Goal: Information Seeking & Learning: Understand process/instructions

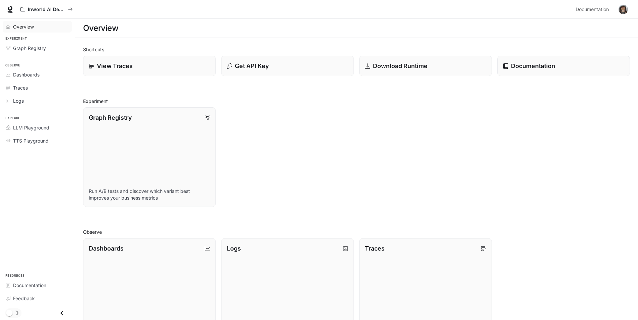
click at [15, 26] on span "Overview" at bounding box center [23, 26] width 21 height 7
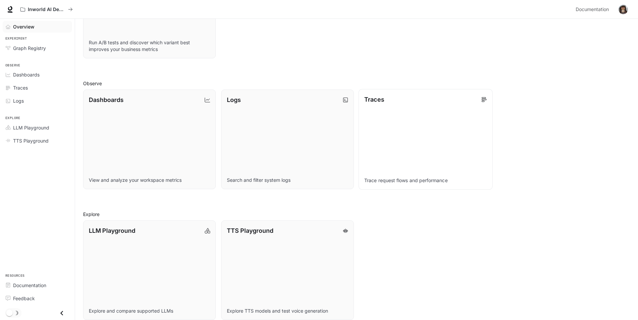
scroll to position [156, 0]
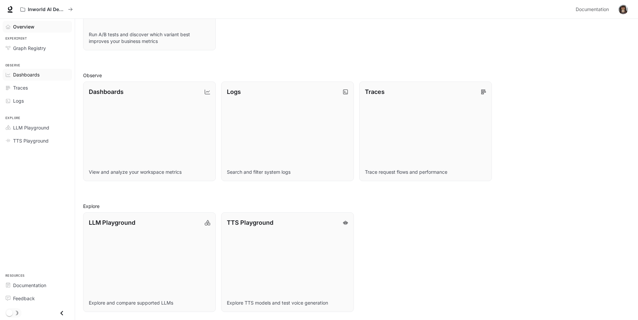
click at [8, 78] on link "Dashboards" at bounding box center [37, 75] width 69 height 12
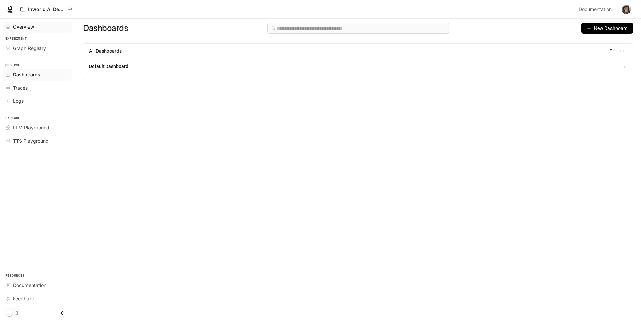
click at [21, 27] on span "Overview" at bounding box center [23, 26] width 21 height 7
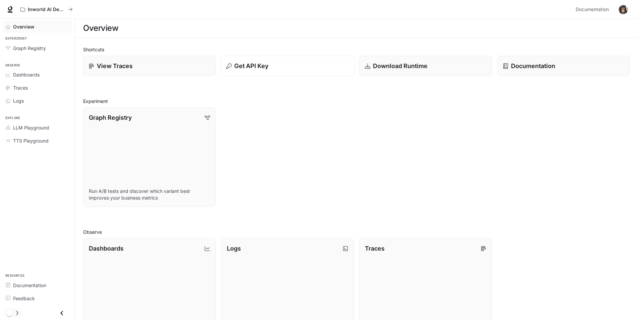
click at [245, 71] on button "Get API Key" at bounding box center [287, 66] width 134 height 21
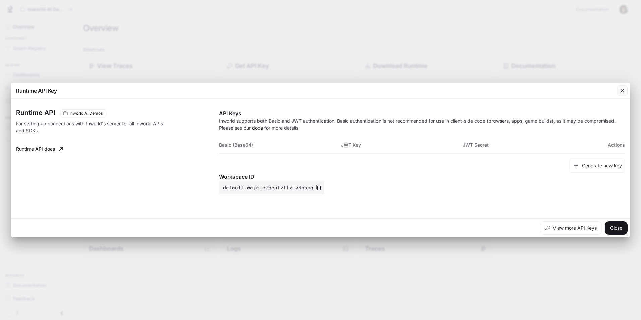
click at [621, 93] on icon "button" at bounding box center [622, 90] width 7 height 7
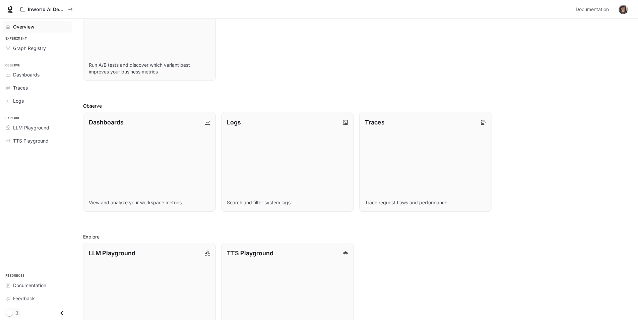
scroll to position [134, 0]
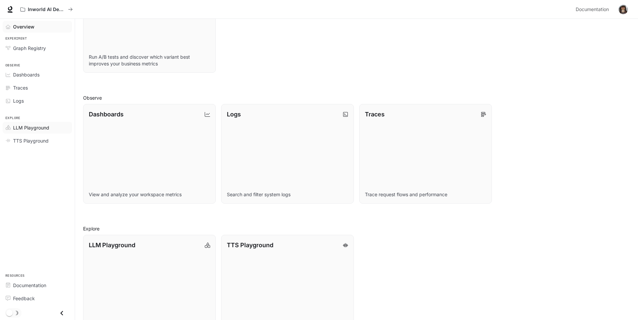
click at [29, 125] on span "LLM Playground" at bounding box center [31, 127] width 36 height 7
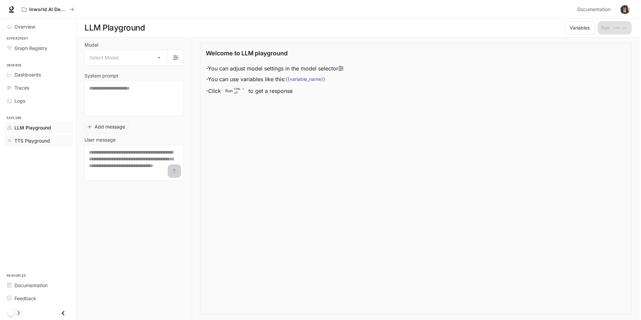
scroll to position [0, 0]
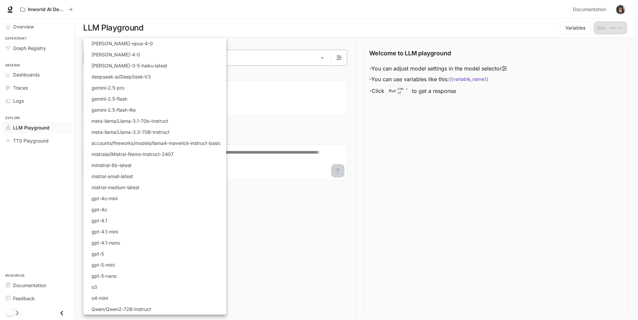
click at [89, 54] on body "Skip to main content Inworld AI Demos Documentation Documentation Portal Overvi…" at bounding box center [319, 160] width 638 height 320
click at [110, 208] on li "gpt-4o" at bounding box center [154, 209] width 143 height 11
type input "******"
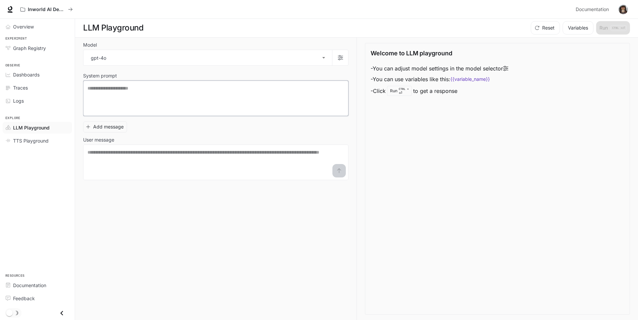
click at [115, 95] on textarea at bounding box center [215, 98] width 257 height 27
type textarea "*"
click at [49, 143] on div "TTS Playground" at bounding box center [41, 140] width 56 height 7
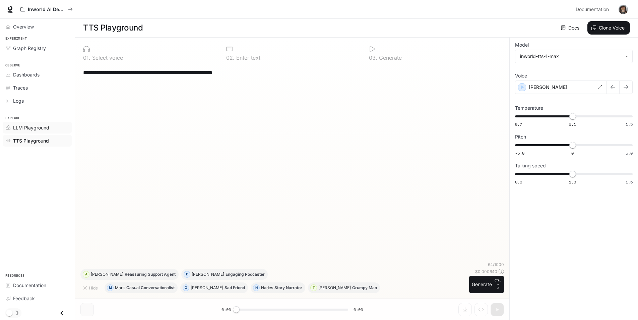
click at [44, 131] on link "LLM Playground" at bounding box center [37, 128] width 69 height 12
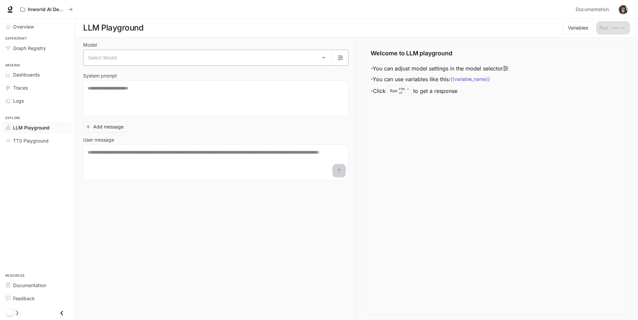
click at [125, 59] on body "Skip to main content Inworld AI Demos Documentation Documentation Portal Overvi…" at bounding box center [319, 160] width 638 height 320
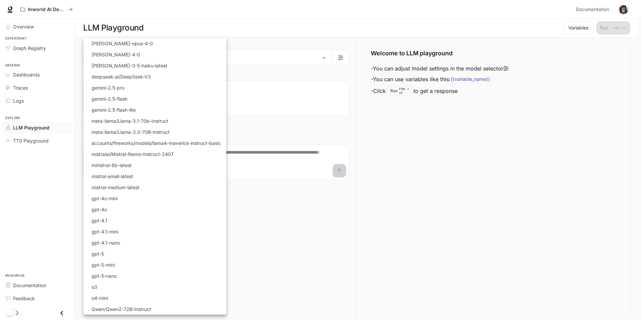
click at [117, 212] on li "gpt-4o" at bounding box center [154, 209] width 143 height 11
type input "******"
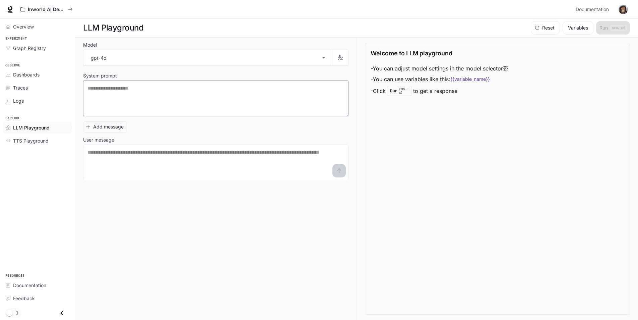
click at [126, 96] on textarea at bounding box center [215, 98] width 257 height 27
click at [178, 166] on textarea at bounding box center [215, 162] width 257 height 27
click at [169, 95] on textarea "**********" at bounding box center [215, 98] width 257 height 27
type textarea "**********"
click at [151, 156] on textarea at bounding box center [215, 162] width 257 height 27
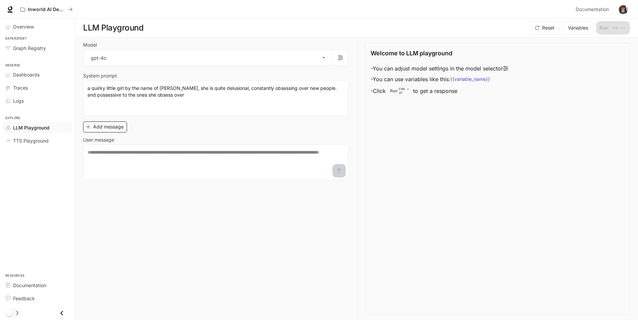
click at [107, 128] on button "Add message" at bounding box center [105, 126] width 44 height 11
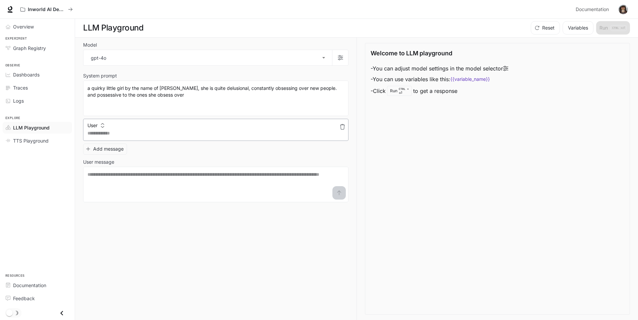
click at [105, 131] on textarea at bounding box center [215, 133] width 257 height 7
click at [342, 130] on button "button" at bounding box center [342, 126] width 11 height 11
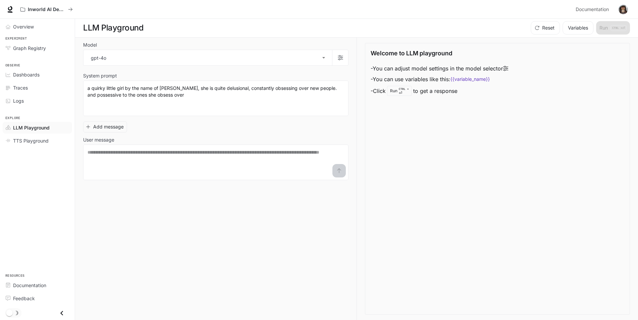
click at [621, 27] on div "Reset Variables Run CTRL + ⏎" at bounding box center [579, 27] width 102 height 13
click at [578, 28] on button "Variables" at bounding box center [578, 27] width 31 height 13
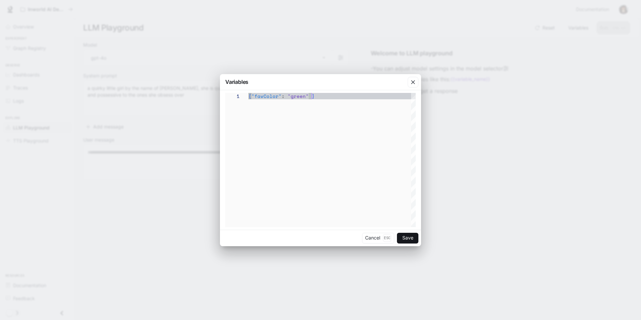
scroll to position [0, 63]
click at [312, 98] on div "{ "favColor" : "green" }" at bounding box center [331, 160] width 167 height 134
click at [303, 96] on div "{ "favColor" : "green" }" at bounding box center [331, 160] width 167 height 134
click at [340, 98] on div "{ "favColor" : "bluw" }" at bounding box center [331, 160] width 167 height 134
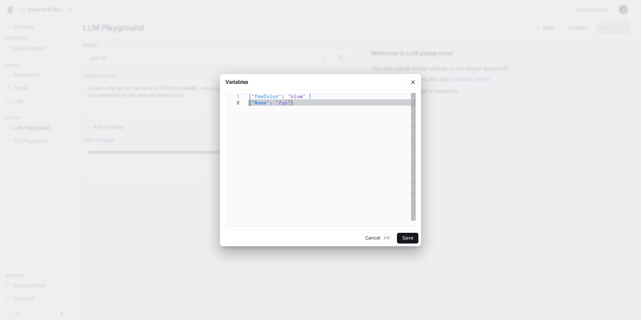
scroll to position [6, 43]
click at [286, 103] on div "{ "favColor" : "bluw" } { "Name" : "Zynia " }" at bounding box center [331, 163] width 167 height 140
drag, startPoint x: 319, startPoint y: 105, endPoint x: 278, endPoint y: 103, distance: 40.6
click at [309, 105] on div "{ "favColor" : "bluw" } { "Name" : "Zynnia" }" at bounding box center [331, 163] width 167 height 140
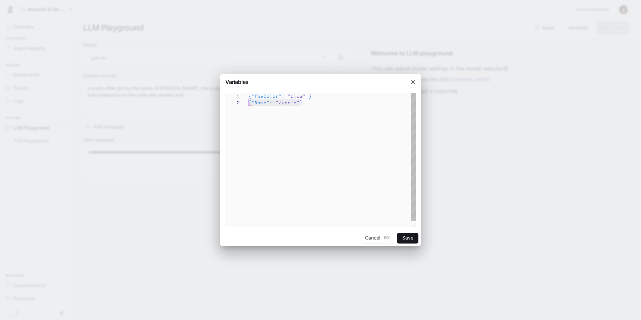
drag, startPoint x: 290, startPoint y: 105, endPoint x: 246, endPoint y: 104, distance: 44.2
click at [248, 104] on div "{ "favColor" : "bluw" } { "Name" : "Zynnia" }" at bounding box center [331, 163] width 167 height 140
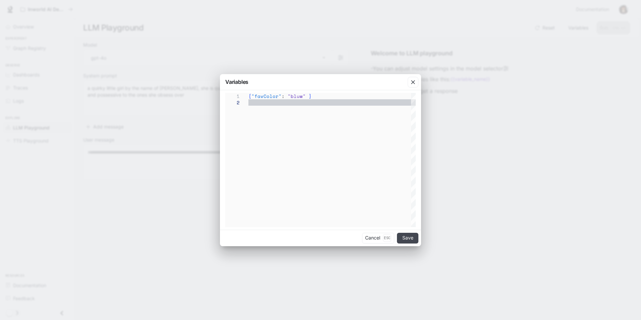
type textarea "**********"
click at [412, 240] on button "Save" at bounding box center [407, 238] width 21 height 11
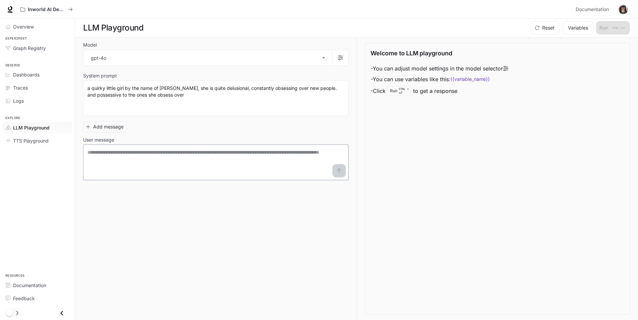
click at [162, 152] on textarea at bounding box center [215, 162] width 257 height 27
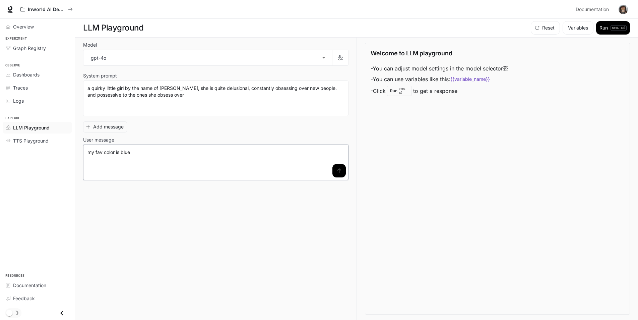
type textarea "**********"
click at [335, 167] on button "submit" at bounding box center [338, 170] width 13 height 13
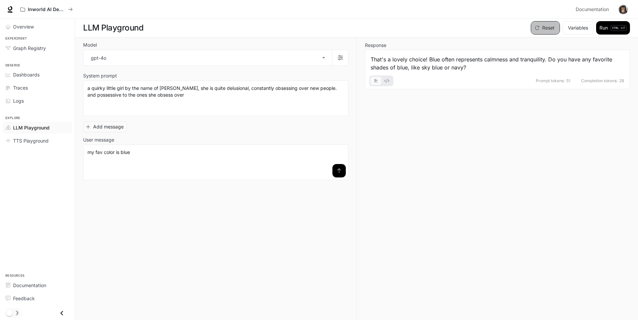
click at [550, 27] on button "Reset" at bounding box center [545, 27] width 29 height 13
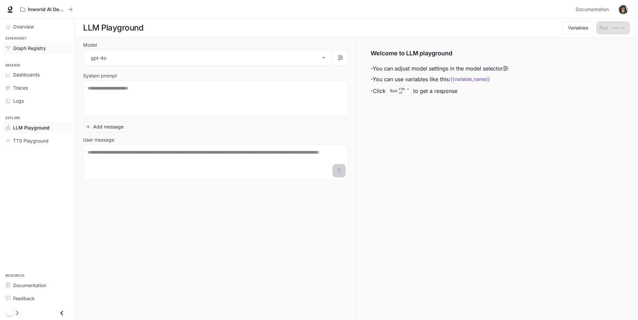
click at [19, 45] on span "Graph Registry" at bounding box center [29, 48] width 33 height 7
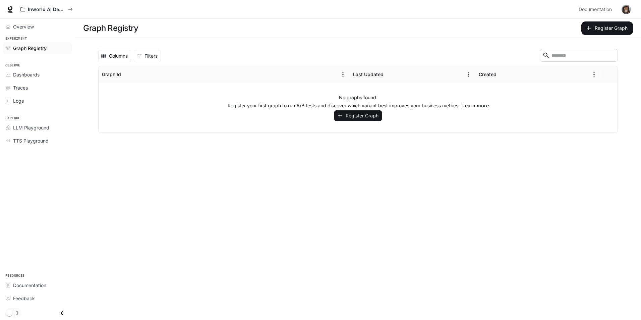
click at [21, 28] on span "Overview" at bounding box center [23, 26] width 21 height 7
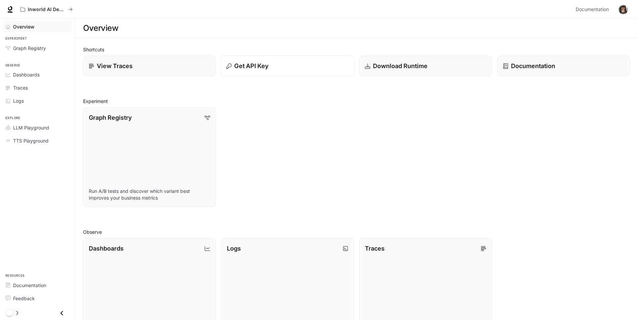
click at [308, 66] on div "Get API Key" at bounding box center [287, 65] width 123 height 9
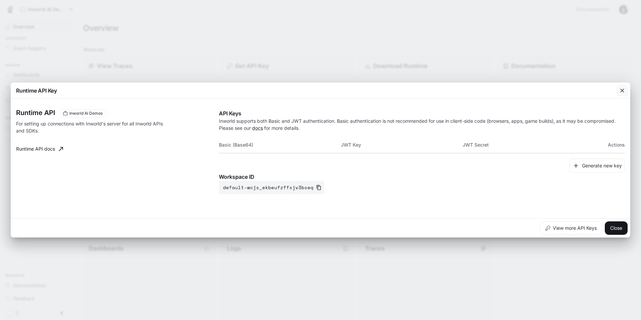
click at [624, 92] on icon "button" at bounding box center [622, 90] width 7 height 7
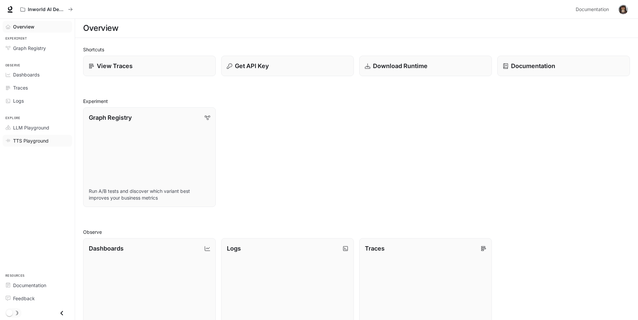
click at [30, 141] on span "TTS Playground" at bounding box center [31, 140] width 36 height 7
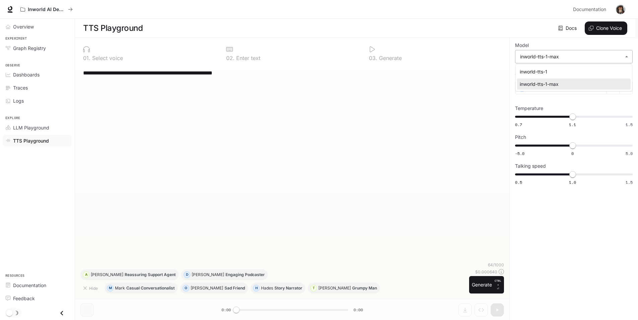
click at [576, 57] on body "**********" at bounding box center [319, 160] width 638 height 320
click at [576, 57] on div at bounding box center [320, 160] width 641 height 320
click at [87, 288] on icon "button" at bounding box center [84, 287] width 5 height 5
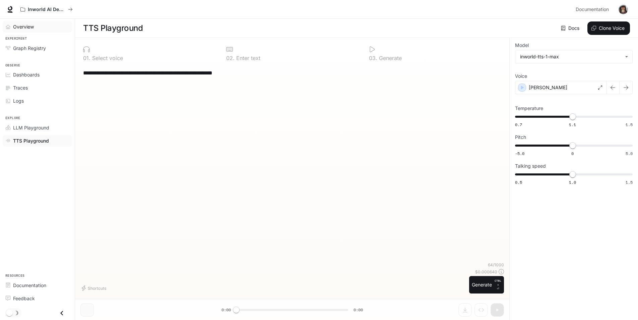
click at [16, 21] on link "Overview" at bounding box center [37, 27] width 69 height 12
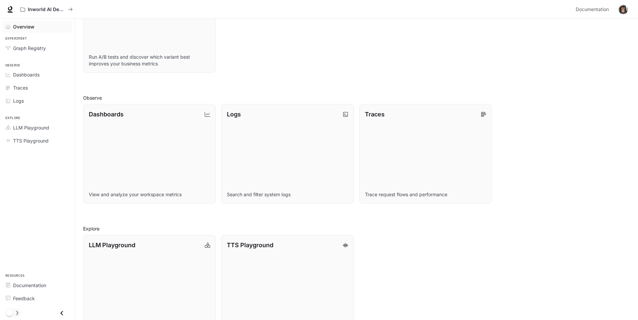
scroll to position [156, 0]
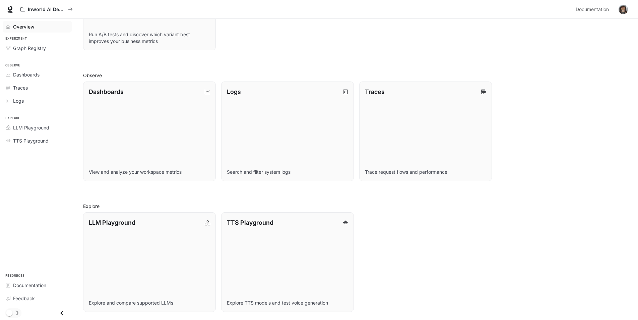
click at [34, 28] on span "Overview" at bounding box center [23, 26] width 21 height 7
click at [182, 164] on link "Dashboards View and analyze your workspace metrics" at bounding box center [149, 131] width 134 height 101
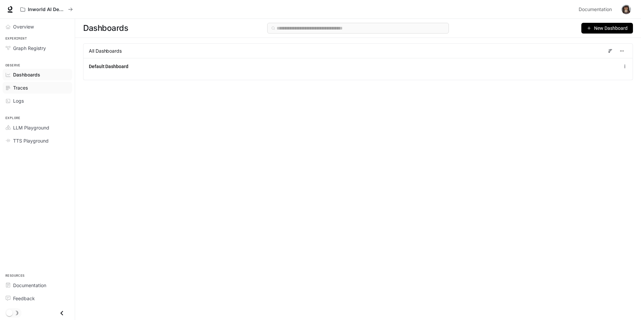
click at [35, 91] on link "Traces" at bounding box center [37, 88] width 69 height 12
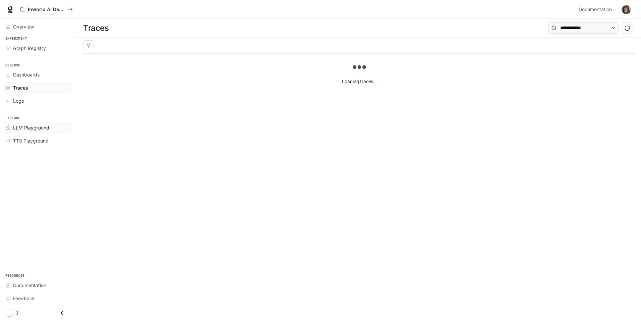
click at [29, 128] on span "LLM Playground" at bounding box center [31, 127] width 36 height 7
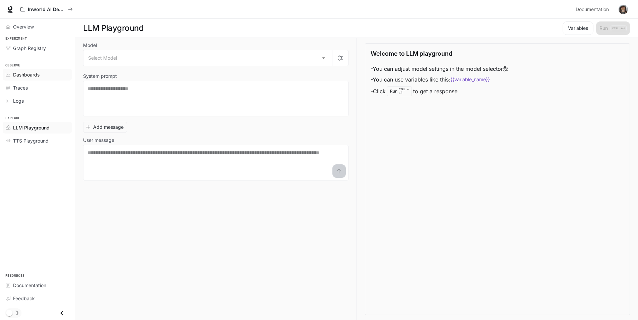
click at [32, 78] on span "Dashboards" at bounding box center [26, 74] width 26 height 7
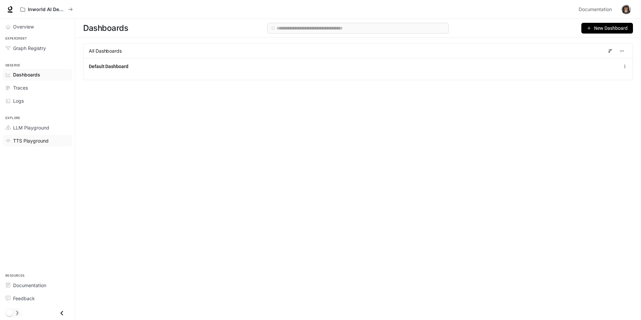
click at [29, 141] on span "TTS Playground" at bounding box center [31, 140] width 36 height 7
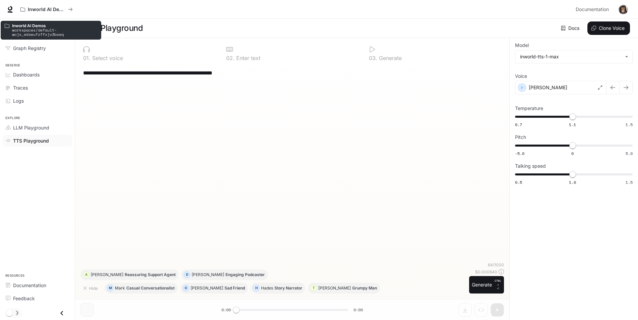
click at [22, 26] on p "Inworld AI Demos" at bounding box center [54, 25] width 85 height 4
click at [59, 9] on p "Inworld AI Demos" at bounding box center [47, 10] width 38 height 6
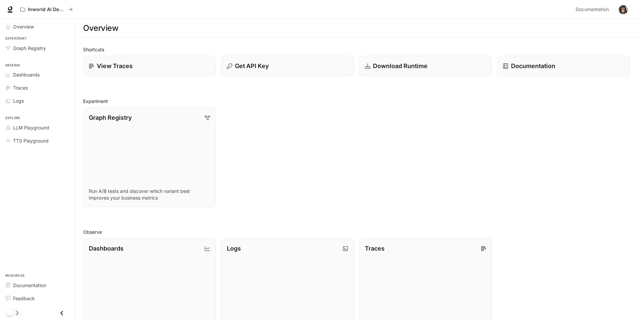
click at [335, 134] on div "Graph Registry Run A/B tests and discover which variant best improves your busi…" at bounding box center [354, 154] width 552 height 105
click at [196, 157] on link "Graph Registry Run A/B tests and discover which variant best improves your busi…" at bounding box center [149, 157] width 134 height 101
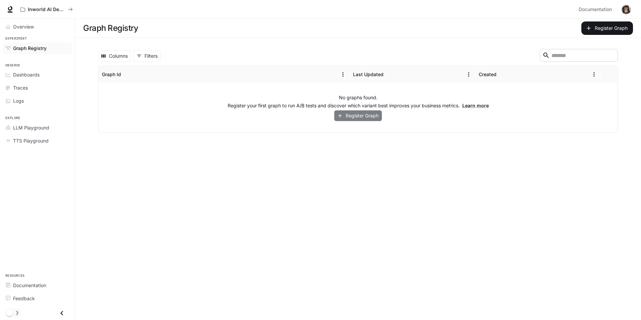
click at [342, 116] on icon "button" at bounding box center [340, 116] width 6 height 6
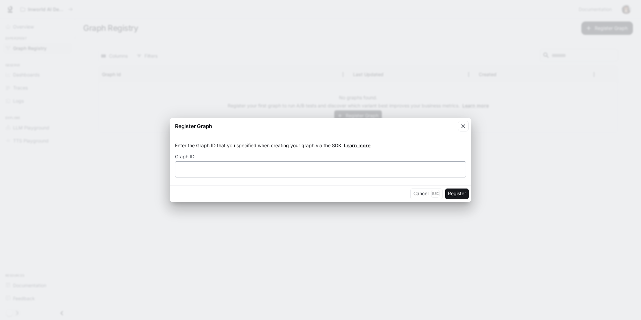
click at [223, 173] on div "​" at bounding box center [320, 169] width 291 height 16
click at [465, 124] on icon "button" at bounding box center [463, 126] width 7 height 7
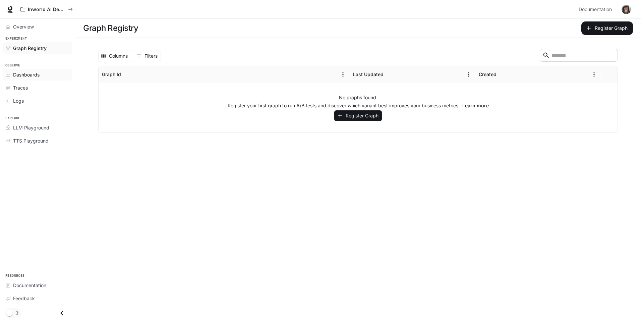
click at [30, 79] on link "Dashboards" at bounding box center [37, 75] width 69 height 12
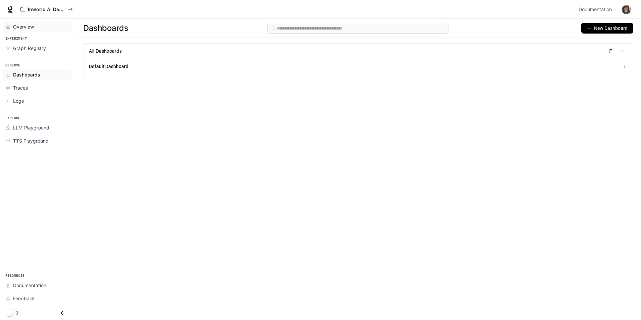
click at [23, 28] on span "Overview" at bounding box center [23, 26] width 21 height 7
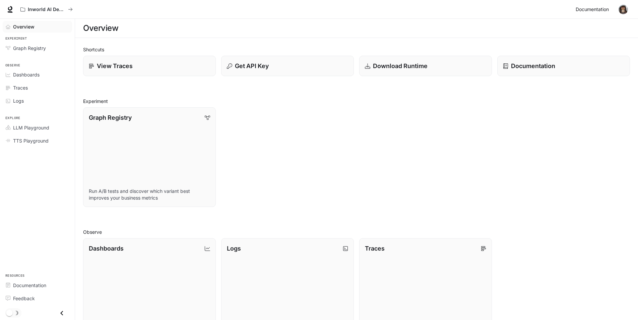
click at [589, 8] on span "Documentation" at bounding box center [592, 9] width 33 height 8
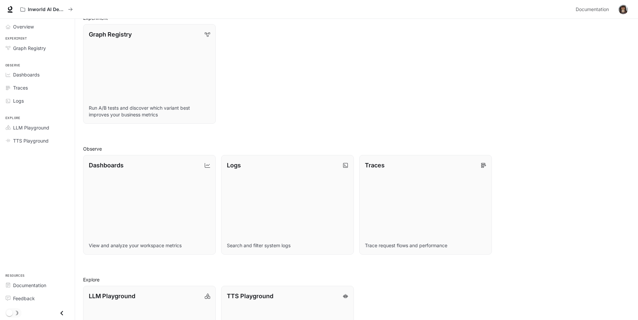
scroll to position [156, 0]
